Goal: Task Accomplishment & Management: Use online tool/utility

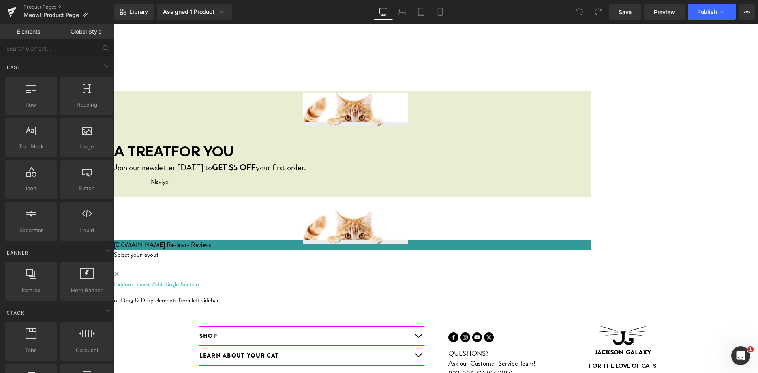
scroll to position [789, 0]
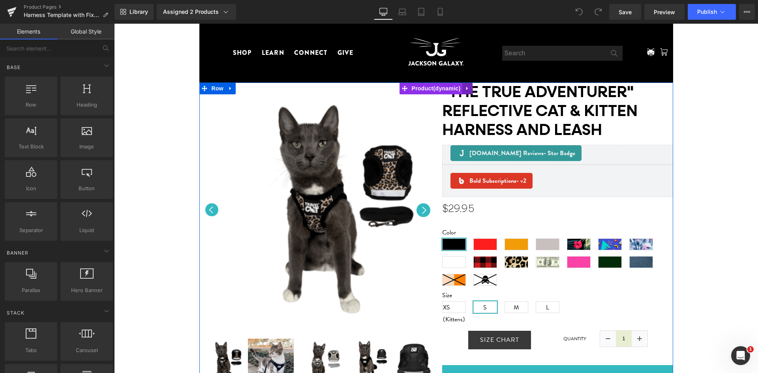
click at [468, 89] on link at bounding box center [467, 88] width 10 height 12
click at [482, 88] on icon at bounding box center [483, 89] width 2 height 4
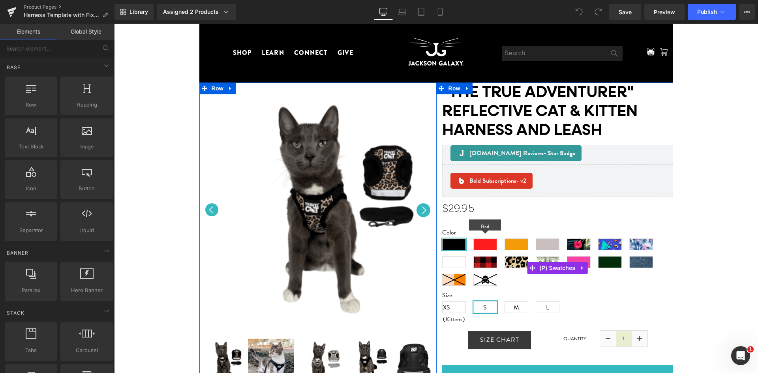
click at [486, 238] on span "Red" at bounding box center [485, 244] width 24 height 12
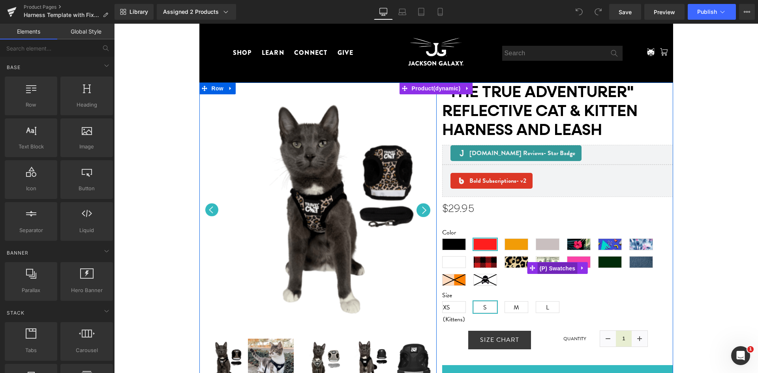
click at [545, 268] on span "(P) Swatches" at bounding box center [557, 268] width 40 height 12
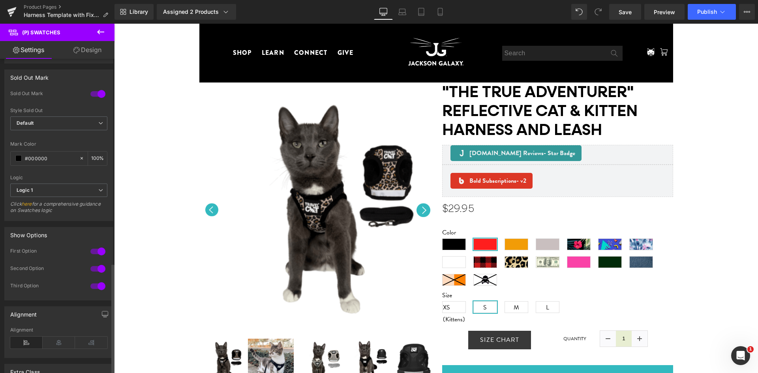
scroll to position [459, 0]
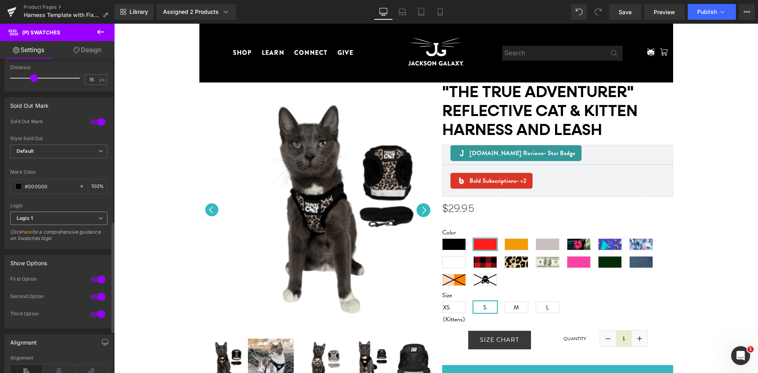
click at [81, 217] on span "Logic 1" at bounding box center [58, 218] width 97 height 14
click at [81, 217] on span "Logic 1" at bounding box center [57, 218] width 94 height 14
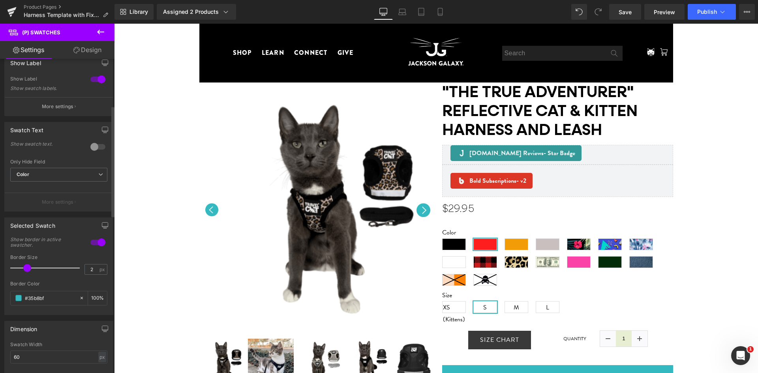
scroll to position [0, 0]
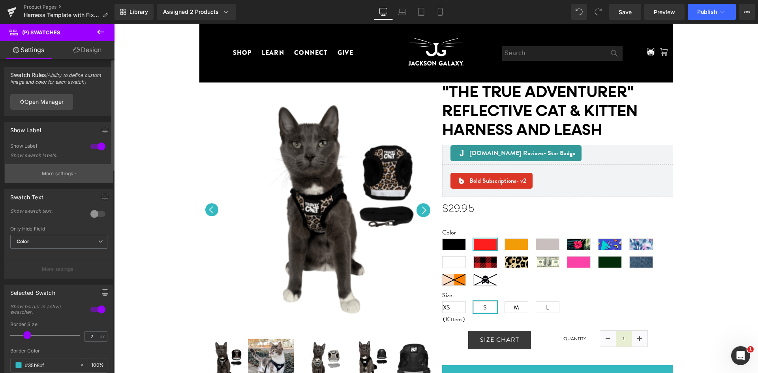
click at [82, 173] on button "More settings" at bounding box center [59, 173] width 108 height 19
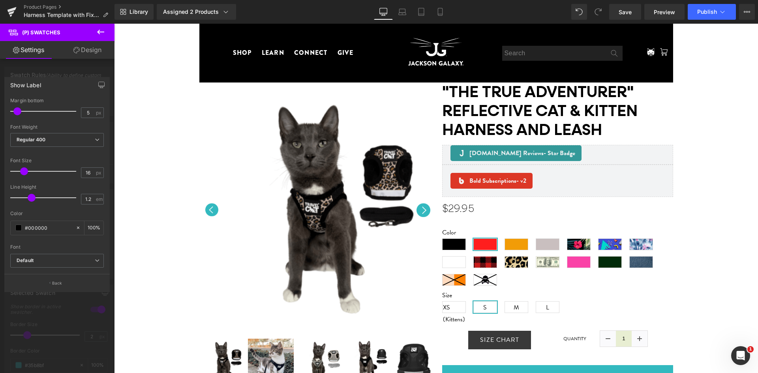
click at [64, 327] on div at bounding box center [57, 200] width 114 height 353
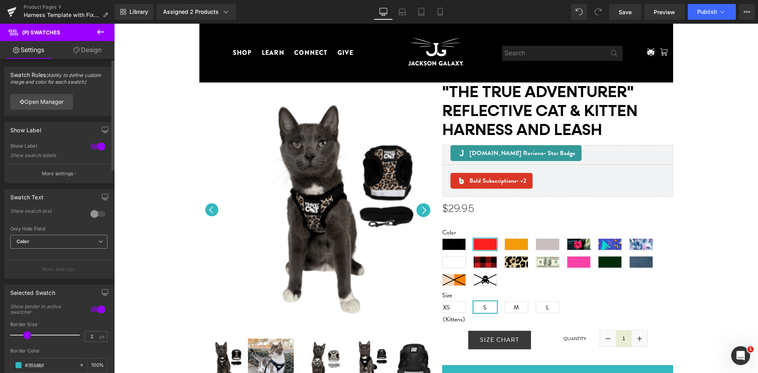
click at [98, 241] on icon at bounding box center [100, 241] width 5 height 5
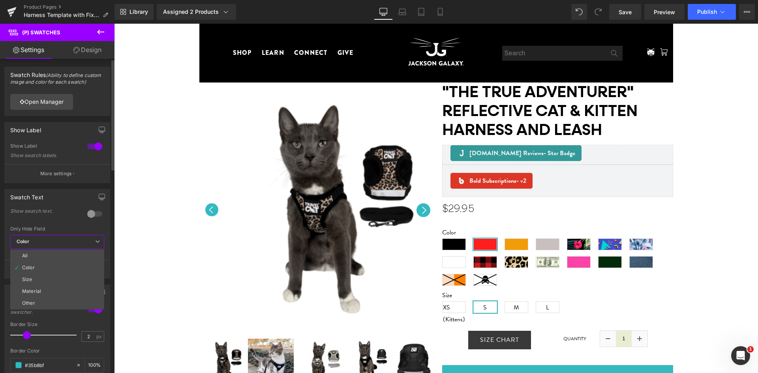
click at [96, 241] on icon at bounding box center [97, 241] width 5 height 5
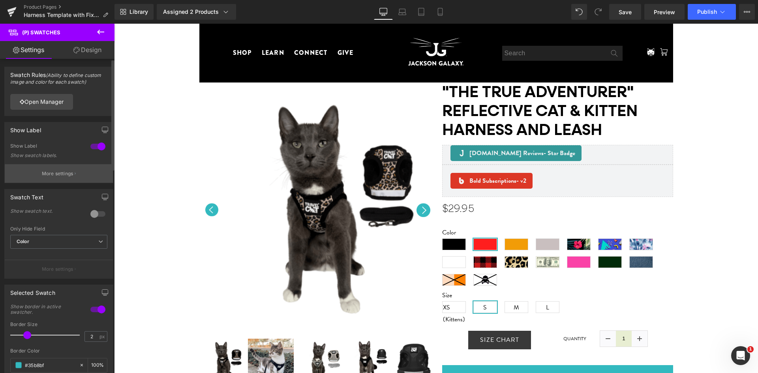
click at [84, 174] on button "More settings" at bounding box center [59, 173] width 108 height 19
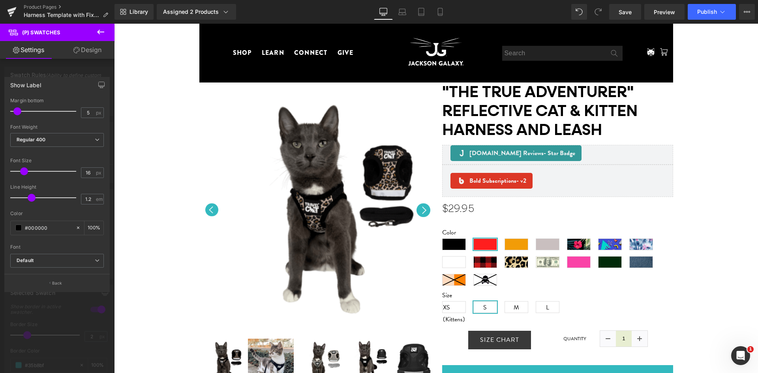
click at [52, 324] on div at bounding box center [57, 200] width 114 height 353
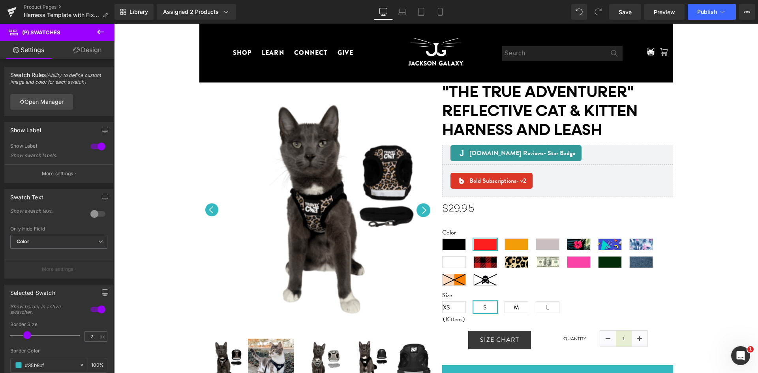
drag, startPoint x: 97, startPoint y: 47, endPoint x: 67, endPoint y: 46, distance: 29.6
click at [97, 47] on link "Design" at bounding box center [87, 50] width 57 height 18
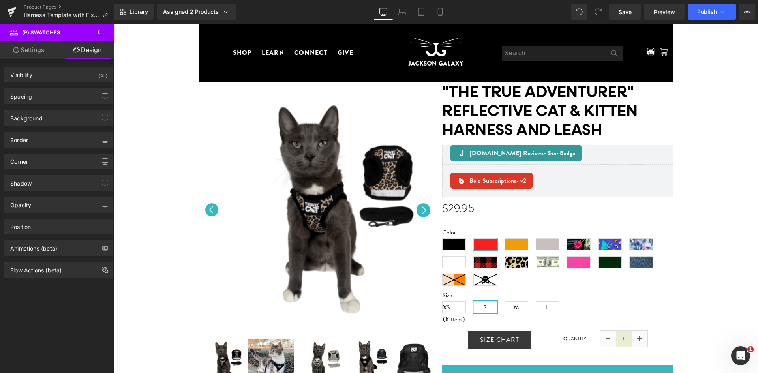
click at [32, 47] on link "Settings" at bounding box center [28, 50] width 57 height 18
type input "100"
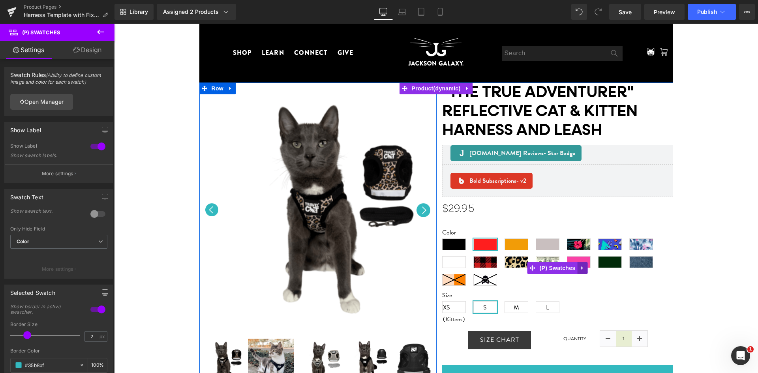
click at [581, 270] on icon at bounding box center [582, 268] width 6 height 6
click at [528, 269] on link "(P) Swatches" at bounding box center [537, 268] width 50 height 12
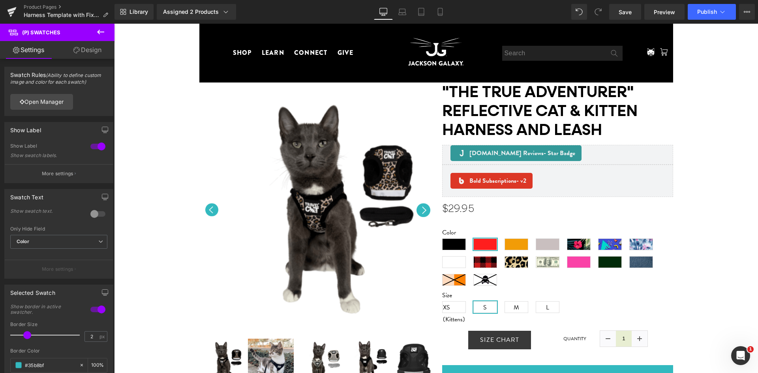
click at [105, 33] on icon at bounding box center [100, 31] width 9 height 9
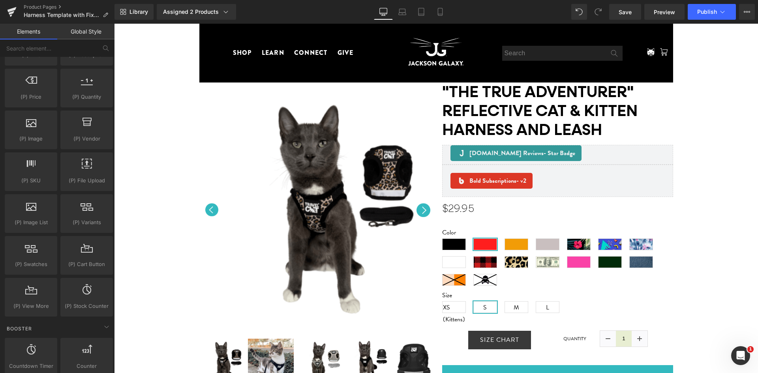
scroll to position [829, 0]
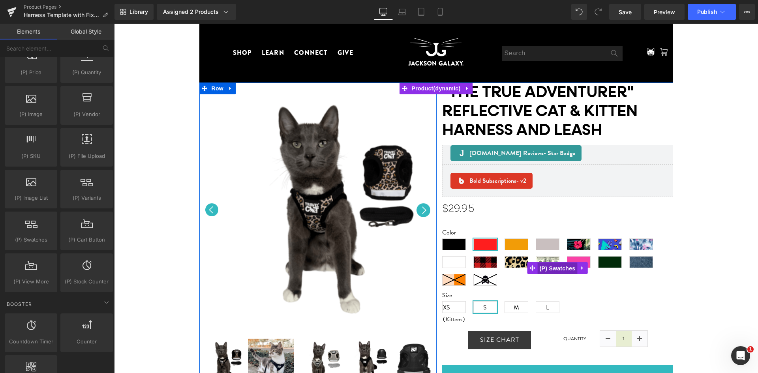
click at [547, 265] on span "(P) Swatches" at bounding box center [557, 268] width 40 height 12
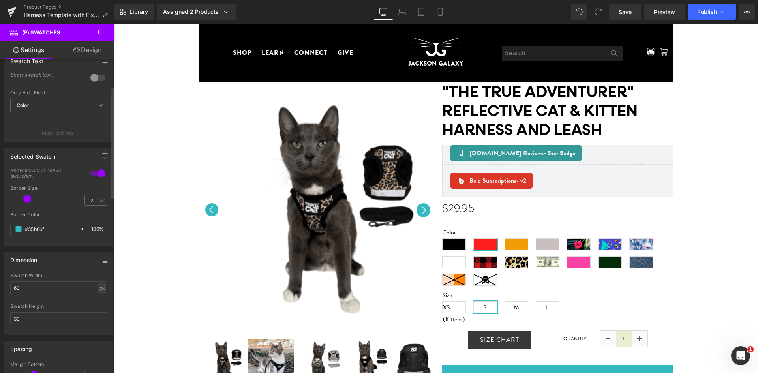
scroll to position [158, 0]
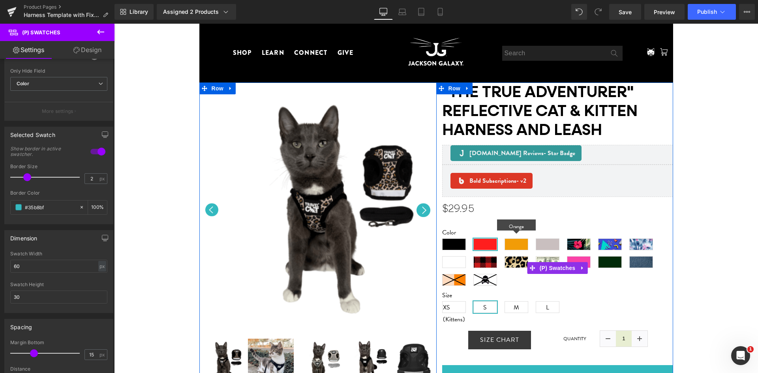
click at [516, 245] on span "Orange" at bounding box center [516, 244] width 24 height 12
click at [513, 262] on span "The Cheeky Cheetah" at bounding box center [516, 262] width 24 height 12
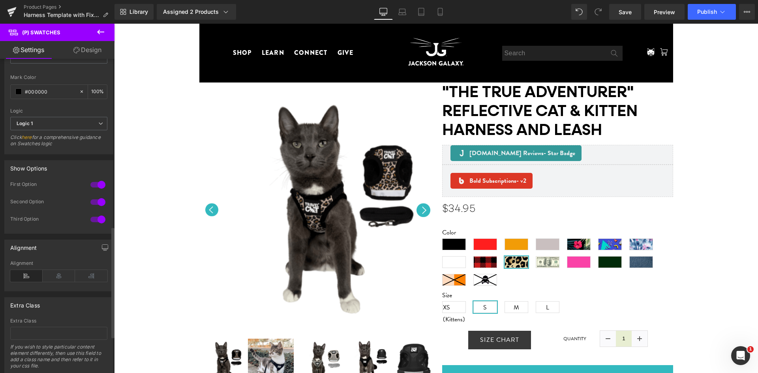
scroll to position [578, 0]
